Goal: Navigation & Orientation: Find specific page/section

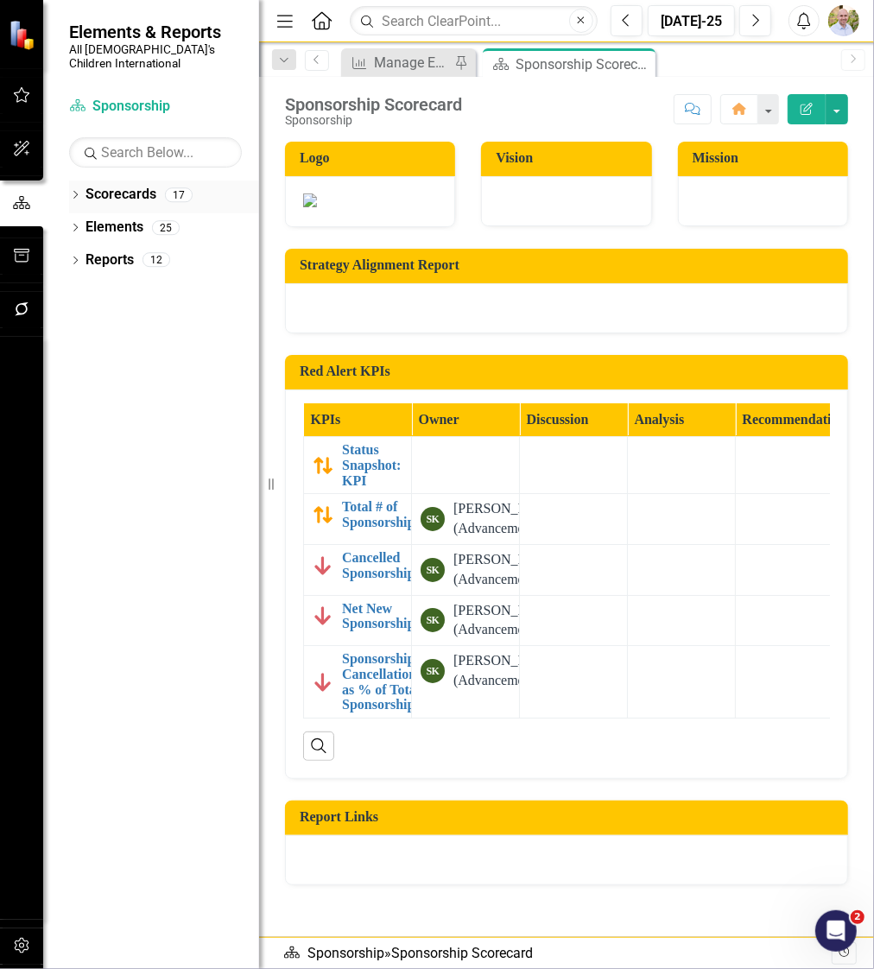
click at [81, 183] on div "Dropdown Scorecards 17" at bounding box center [164, 197] width 190 height 33
click at [75, 192] on icon "Dropdown" at bounding box center [75, 197] width 12 height 10
click at [85, 222] on icon "Dropdown" at bounding box center [84, 227] width 13 height 10
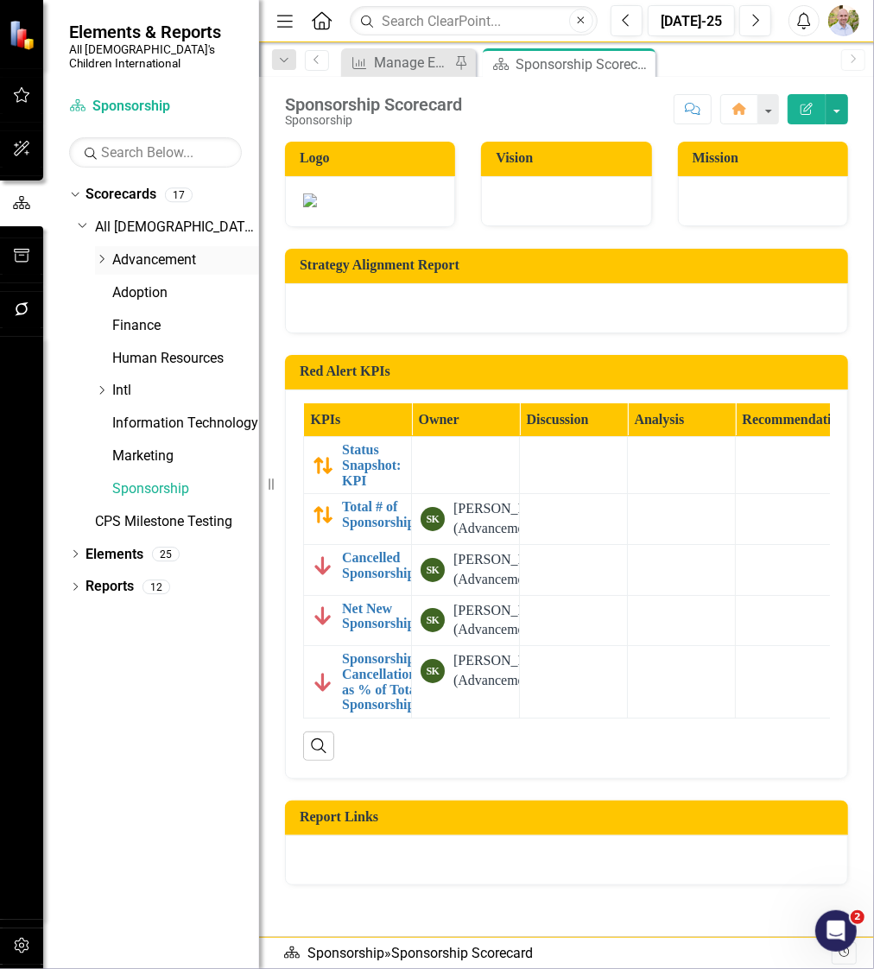
click at [107, 246] on div "Dropdown Advancement" at bounding box center [177, 260] width 164 height 29
click at [103, 255] on icon at bounding box center [102, 259] width 4 height 9
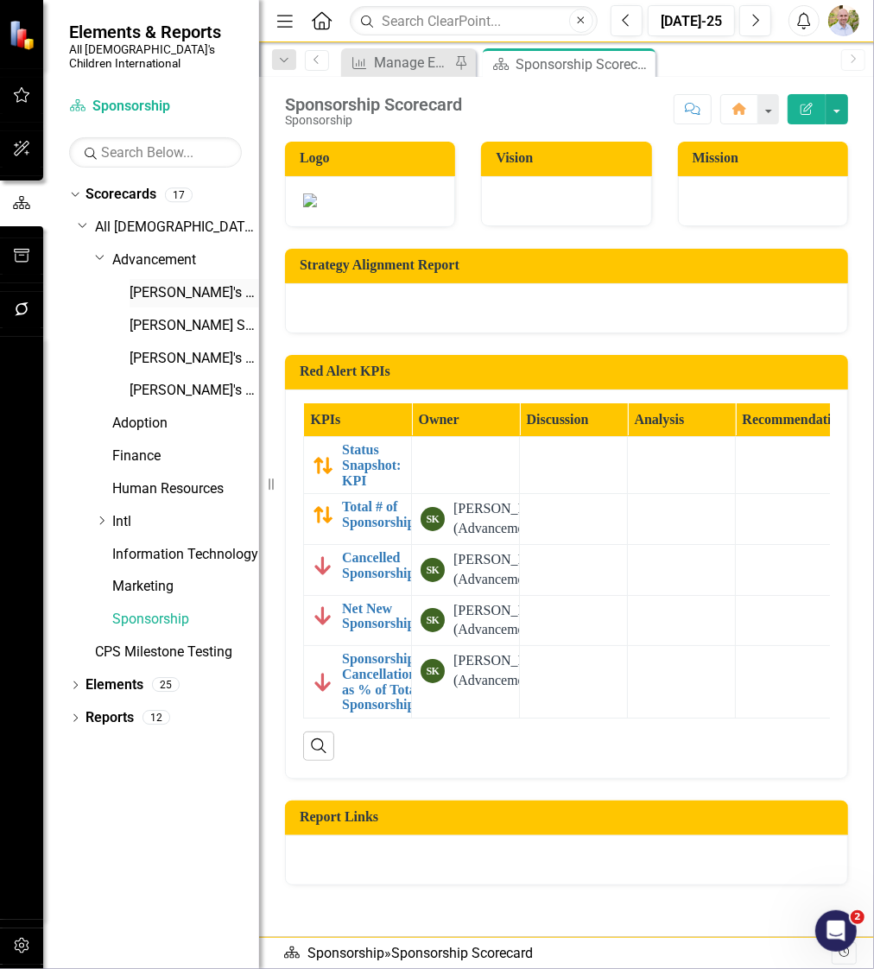
click at [149, 283] on link "[PERSON_NAME]'s Scorecard" at bounding box center [195, 293] width 130 height 20
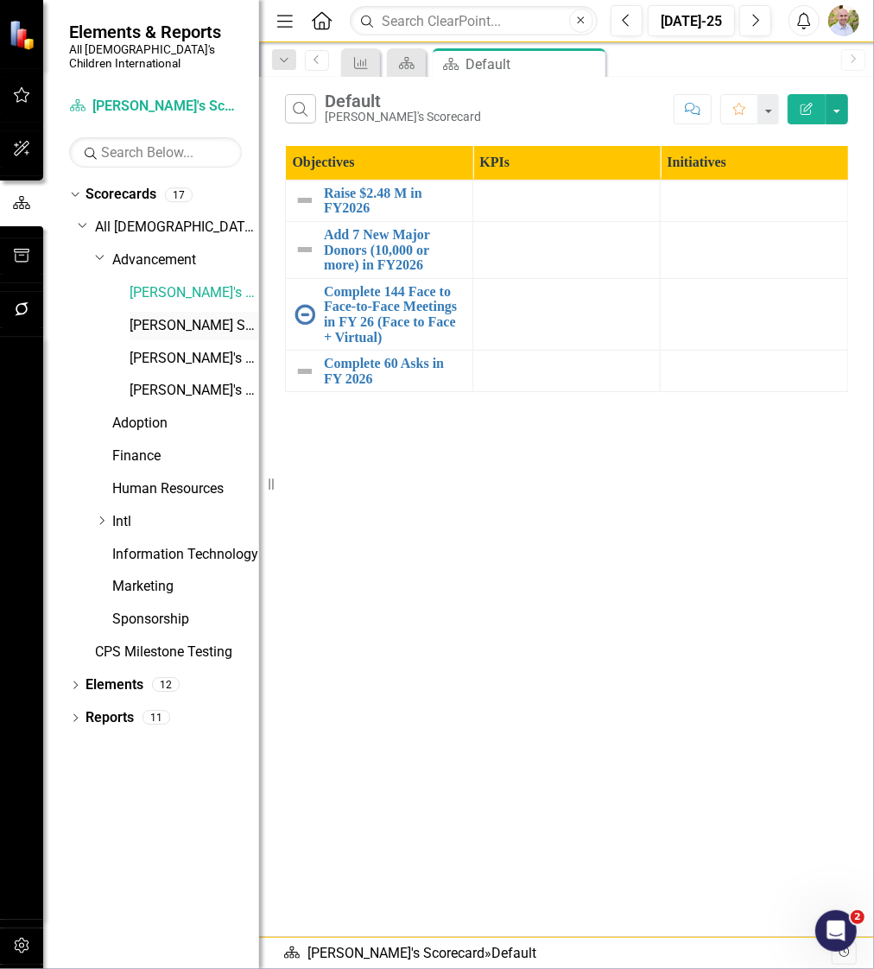
click at [143, 319] on link "[PERSON_NAME] Scorecard" at bounding box center [195, 326] width 130 height 20
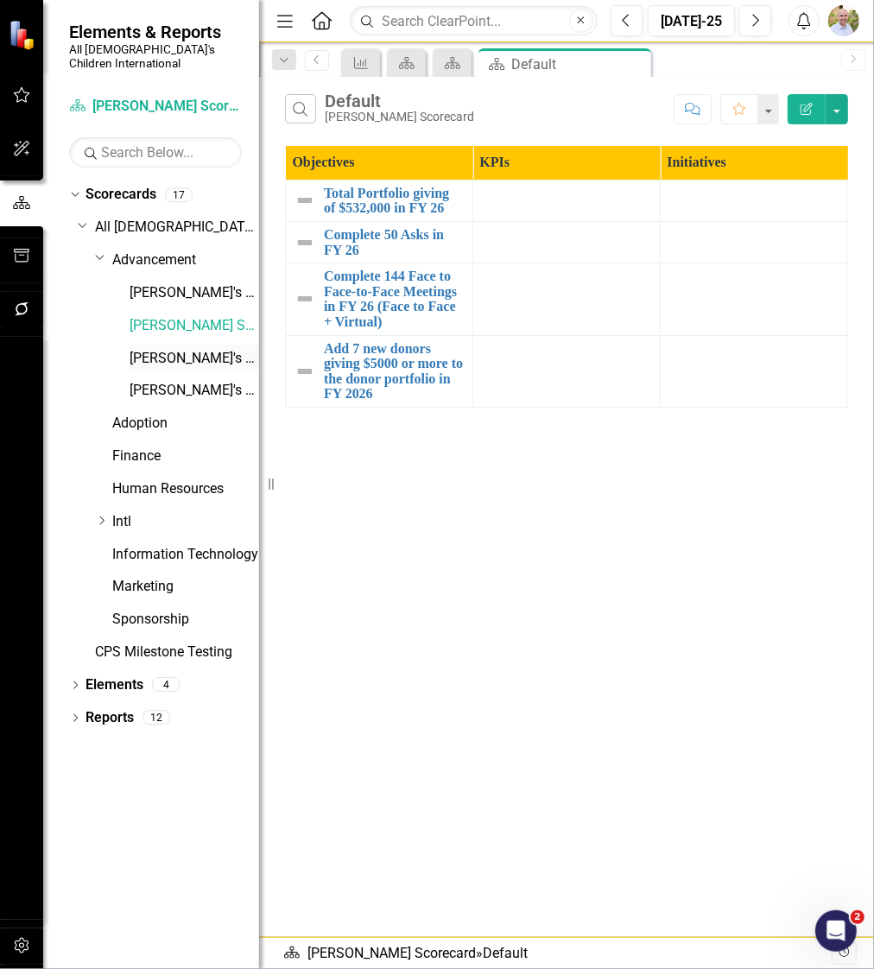
click at [182, 349] on link "[PERSON_NAME]'s Scorecard" at bounding box center [195, 359] width 130 height 20
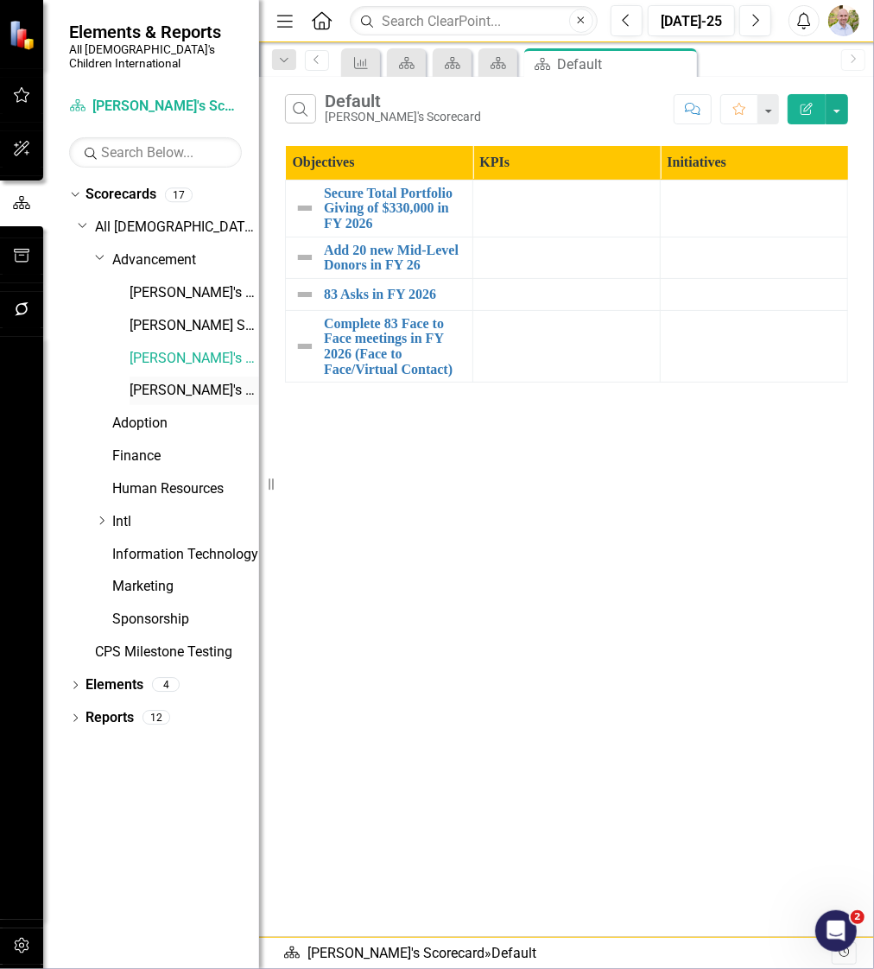
click at [174, 381] on link "[PERSON_NAME]'s Scorecard" at bounding box center [195, 391] width 130 height 20
